Goal: Task Accomplishment & Management: Complete application form

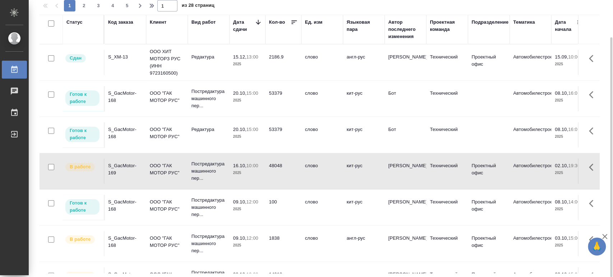
scroll to position [40, 0]
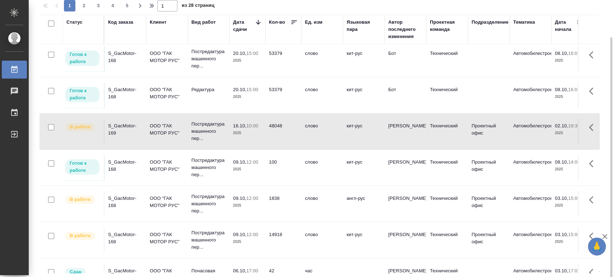
click at [112, 163] on div "S_GacMotor-168" at bounding box center [125, 166] width 34 height 14
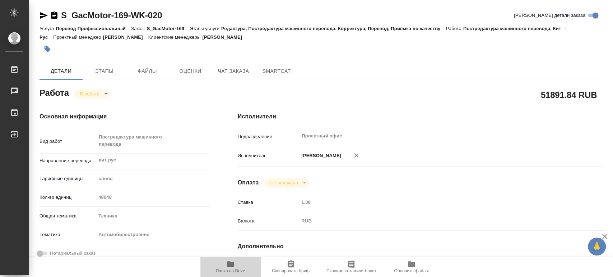
click at [232, 265] on icon "button" at bounding box center [230, 264] width 7 height 6
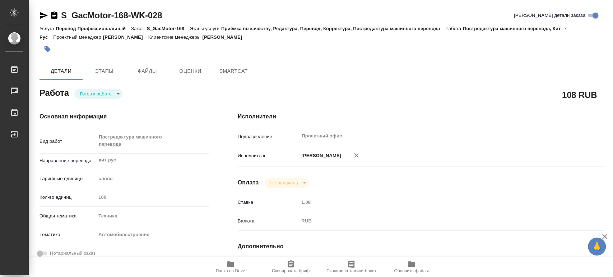
type textarea "x"
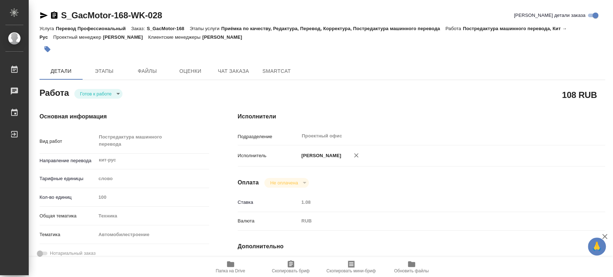
type textarea "x"
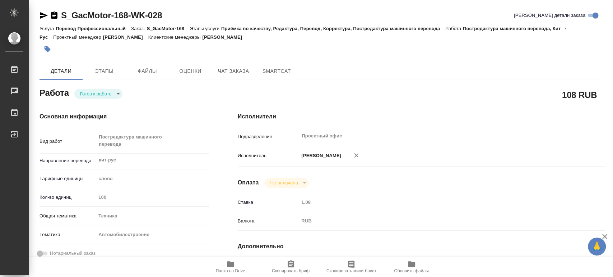
click at [118, 93] on body "🙏 .cls-1 fill:#fff; AWATERA Tsaturyan Robert Работы Чаты График Выйти S_GacMoto…" at bounding box center [306, 138] width 613 height 277
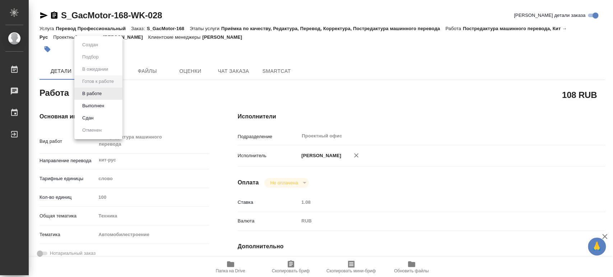
type textarea "x"
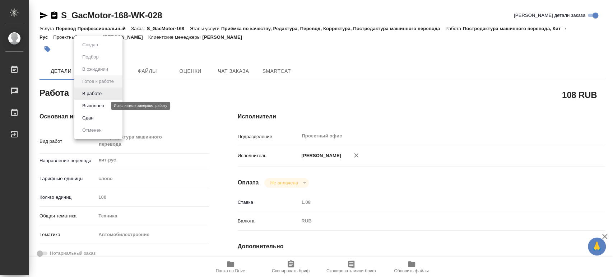
click at [102, 104] on button "Выполнен" at bounding box center [93, 106] width 26 height 8
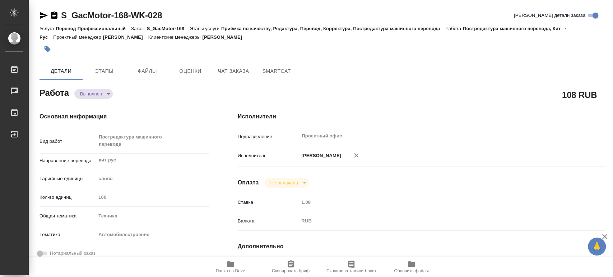
type textarea "x"
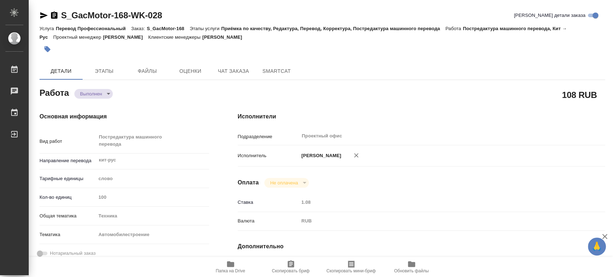
type textarea "x"
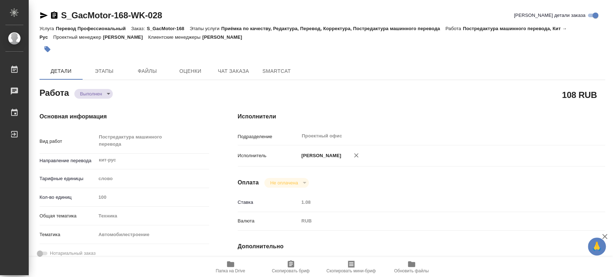
type textarea "x"
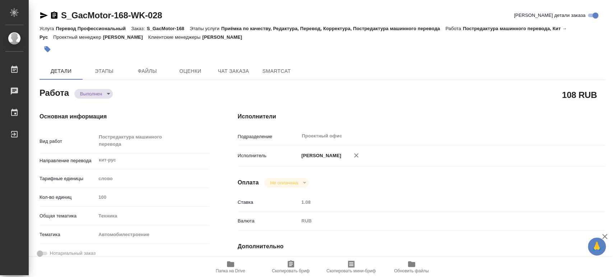
click at [230, 267] on icon "button" at bounding box center [230, 264] width 7 height 6
